Goal: Check status: Check status

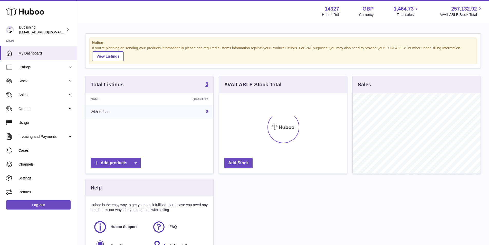
scroll to position [80, 128]
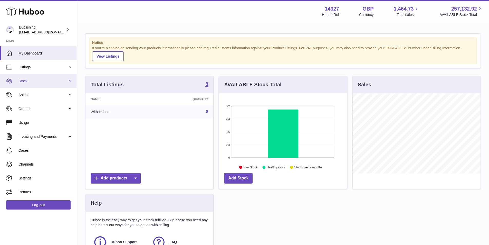
click at [64, 78] on link "Stock" at bounding box center [38, 81] width 77 height 14
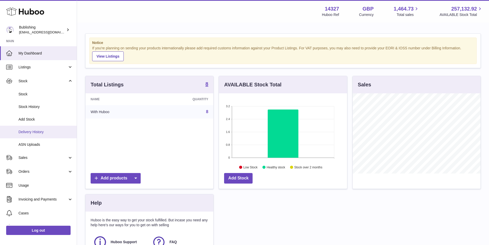
click at [31, 135] on link "Delivery History" at bounding box center [38, 132] width 77 height 13
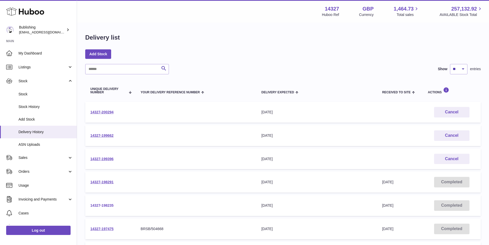
click at [93, 205] on link "14327-198235" at bounding box center [101, 205] width 23 height 4
click at [107, 184] on link "14327-198291" at bounding box center [101, 182] width 23 height 4
click at [104, 112] on link "14327-200294" at bounding box center [101, 112] width 23 height 4
click at [106, 157] on link "14327-199396" at bounding box center [101, 159] width 23 height 4
click at [113, 134] on link "14327-199662" at bounding box center [101, 135] width 23 height 4
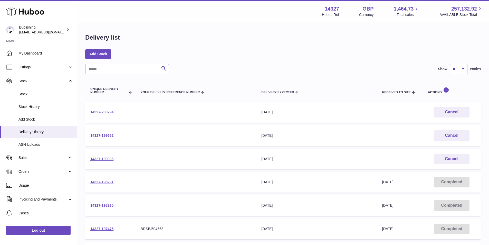
click at [103, 134] on link "14327-199662" at bounding box center [101, 135] width 23 height 4
click at [99, 111] on link "14327-200294" at bounding box center [101, 112] width 23 height 4
